Goal: Information Seeking & Learning: Learn about a topic

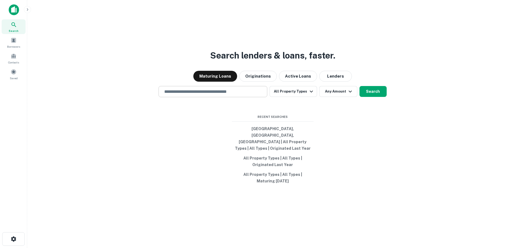
click at [202, 95] on input "text" at bounding box center [213, 91] width 104 height 6
type input "**********"
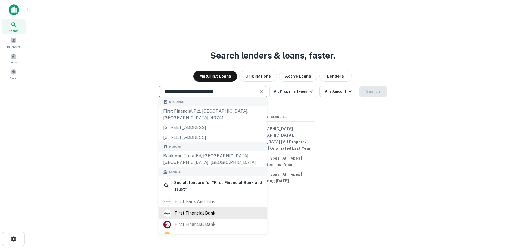
click at [196, 209] on div "first financial bank" at bounding box center [195, 213] width 41 height 8
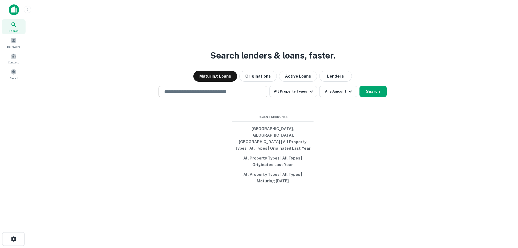
click at [206, 95] on input "text" at bounding box center [213, 91] width 104 height 6
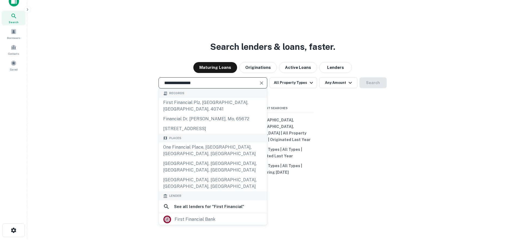
drag, startPoint x: 224, startPoint y: 91, endPoint x: 86, endPoint y: 86, distance: 138.0
click at [95, 86] on div "**********" at bounding box center [273, 82] width 482 height 11
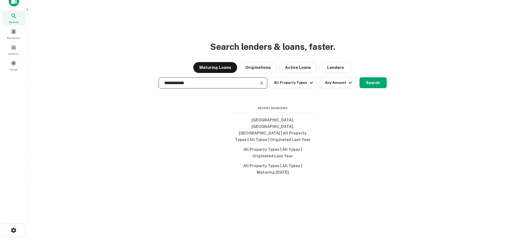
type input "**********"
click at [369, 88] on button "Search" at bounding box center [373, 82] width 27 height 11
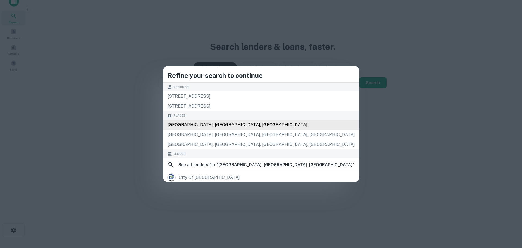
click at [246, 123] on div "[GEOGRAPHIC_DATA], [GEOGRAPHIC_DATA], [GEOGRAPHIC_DATA]" at bounding box center [261, 125] width 196 height 10
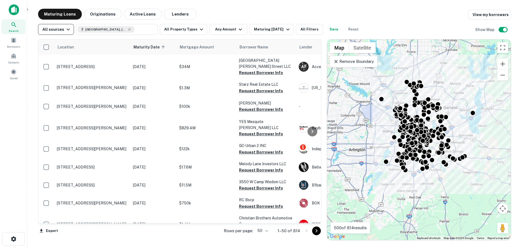
click at [61, 33] on button "All sources" at bounding box center [56, 29] width 36 height 11
click at [109, 14] on div at bounding box center [261, 124] width 522 height 248
click at [112, 16] on button "Originations" at bounding box center [103, 14] width 38 height 11
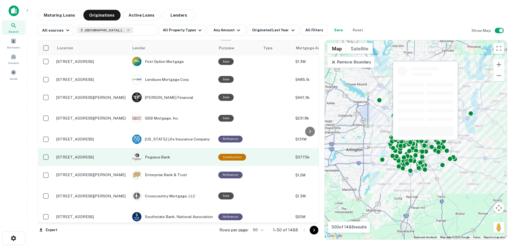
scroll to position [82, 0]
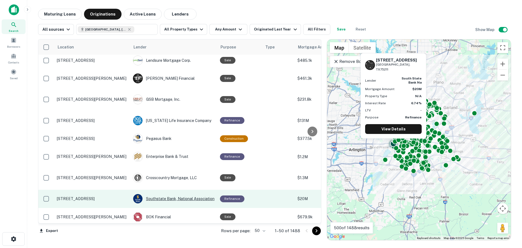
click at [162, 194] on div "Southstate Bank, National Association" at bounding box center [174, 199] width 82 height 10
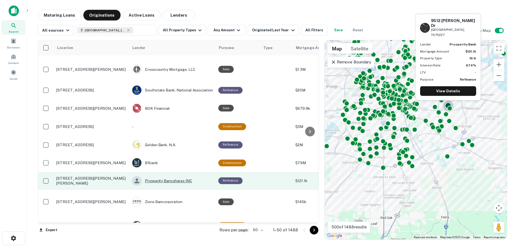
scroll to position [218, 0]
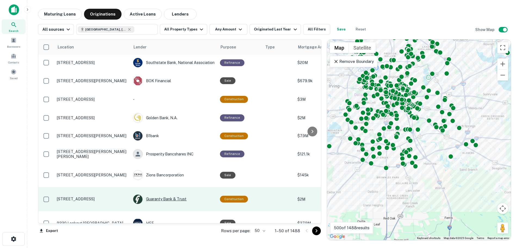
click at [165, 194] on div "Guaranty Bank & Trust" at bounding box center [174, 199] width 82 height 10
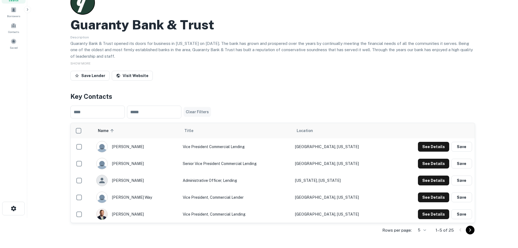
scroll to position [54, 0]
